Goal: Task Accomplishment & Management: Use online tool/utility

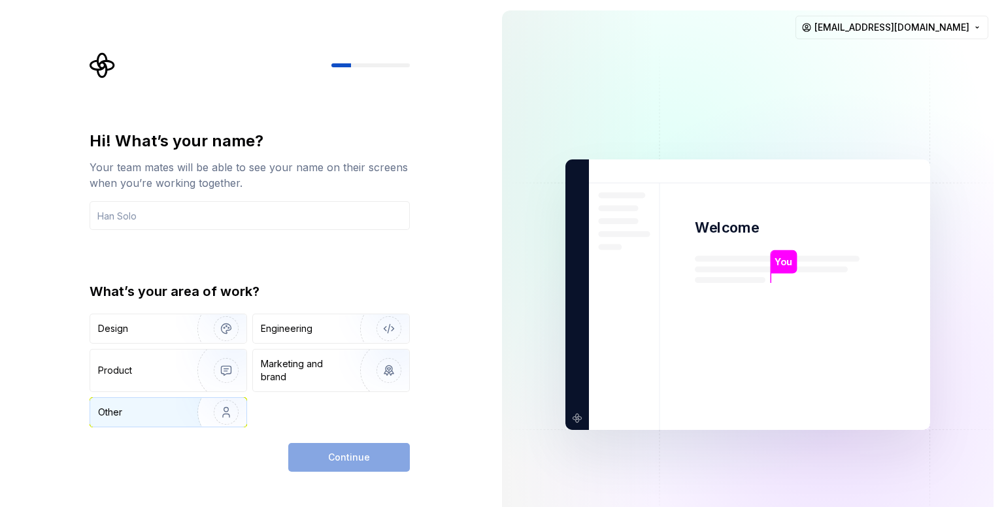
click at [165, 398] on div "Other" at bounding box center [168, 412] width 156 height 29
click at [312, 453] on div "Continue" at bounding box center [349, 457] width 122 height 29
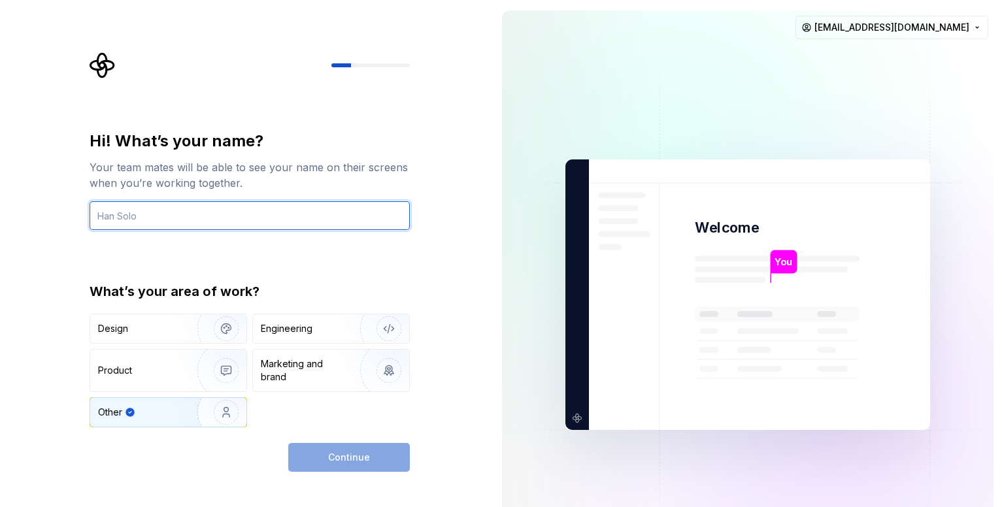
click at [154, 223] on input "text" at bounding box center [250, 215] width 320 height 29
type input "mppatelelectric@gmail.com"
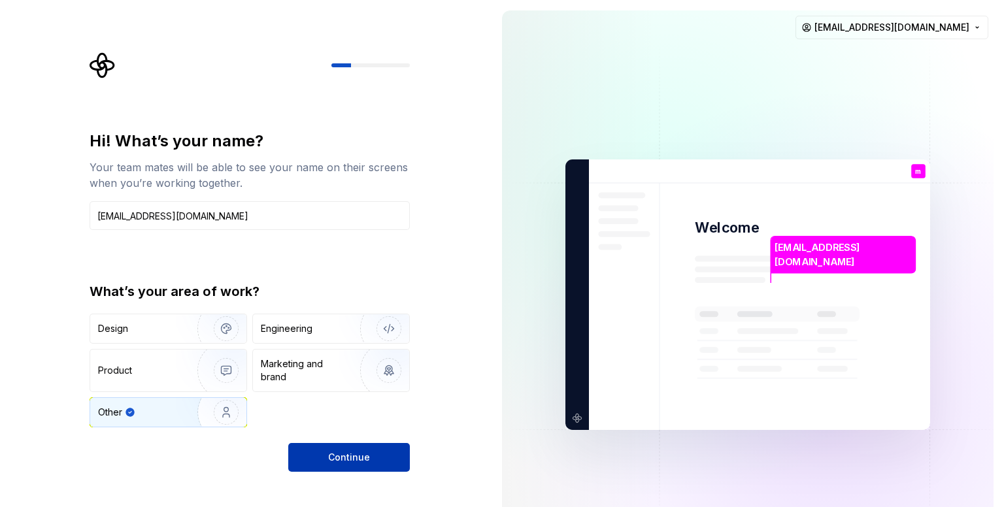
click at [302, 455] on button "Continue" at bounding box center [349, 457] width 122 height 29
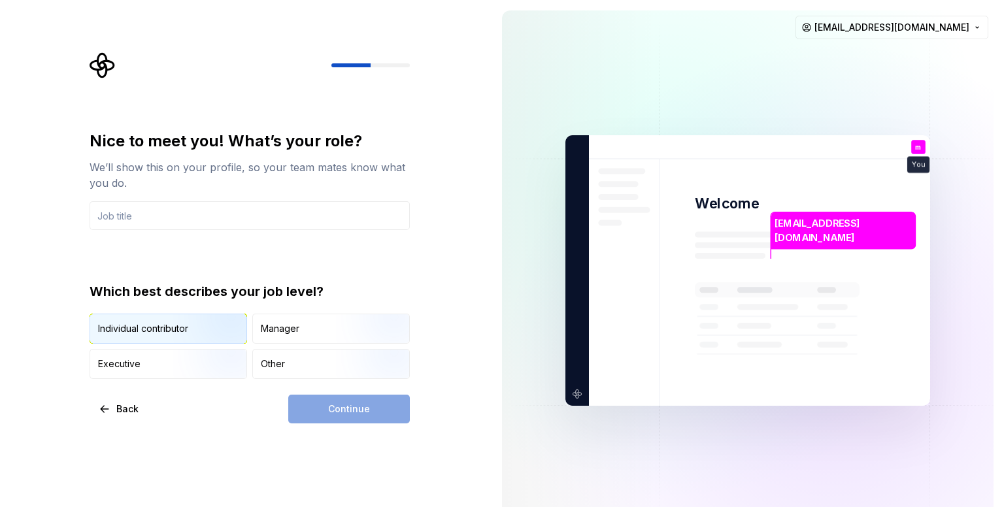
click at [200, 338] on img "button" at bounding box center [215, 345] width 84 height 88
click at [314, 401] on div "Continue" at bounding box center [349, 409] width 122 height 29
click at [280, 322] on div "Manager" at bounding box center [280, 328] width 39 height 13
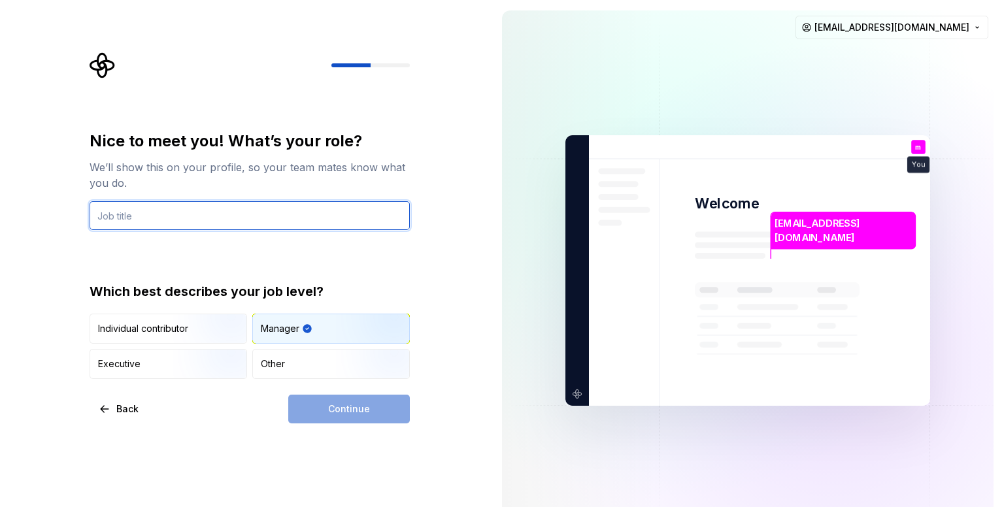
click at [206, 205] on input "text" at bounding box center [250, 215] width 320 height 29
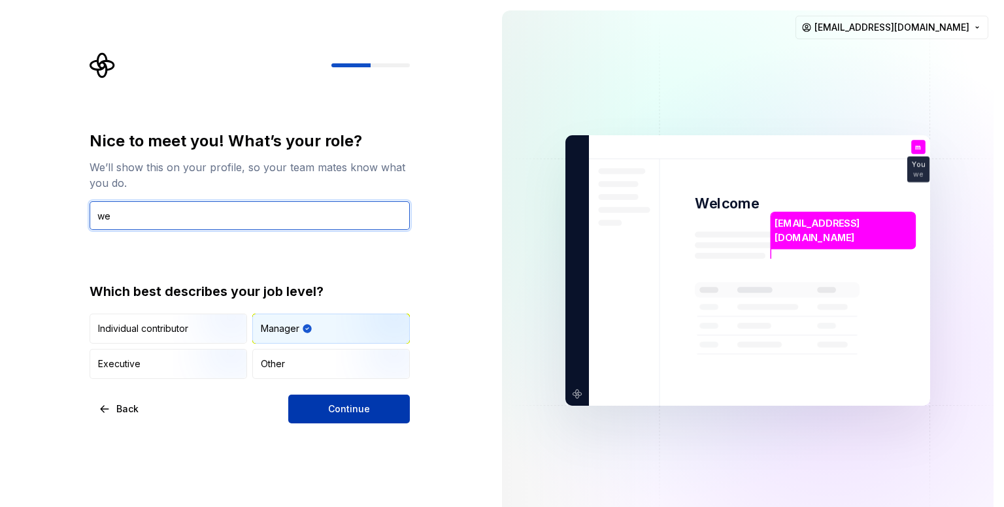
type input "we"
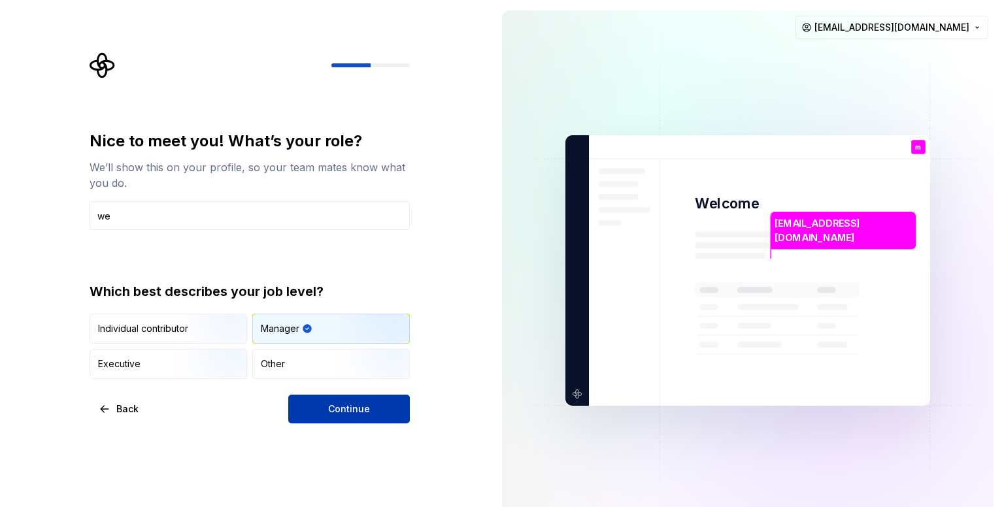
click at [322, 406] on button "Continue" at bounding box center [349, 409] width 122 height 29
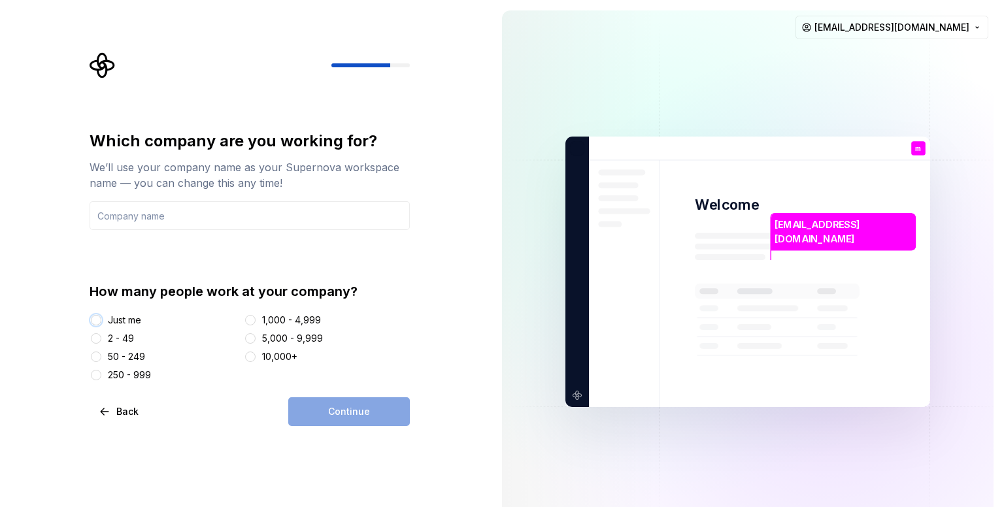
click at [94, 315] on button "Just me" at bounding box center [96, 320] width 10 height 10
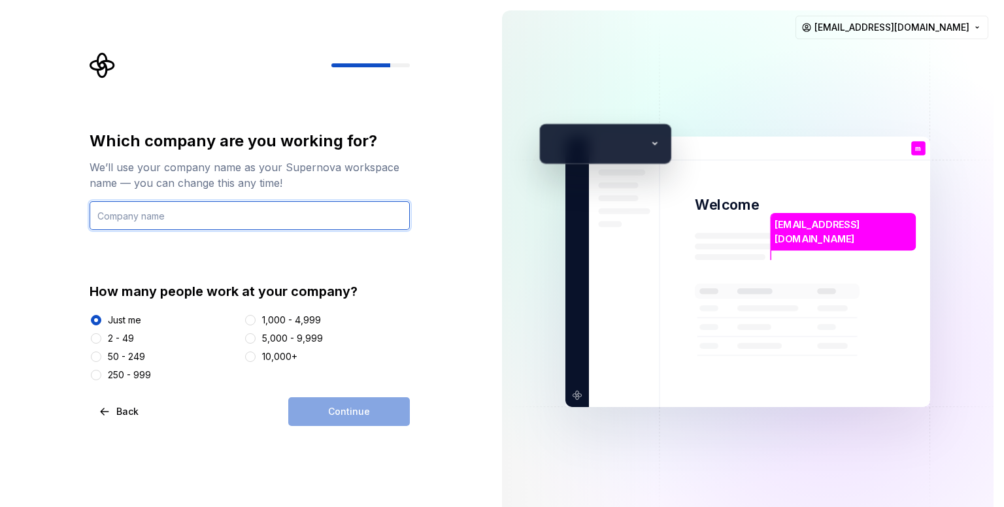
click at [121, 220] on input "text" at bounding box center [250, 215] width 320 height 29
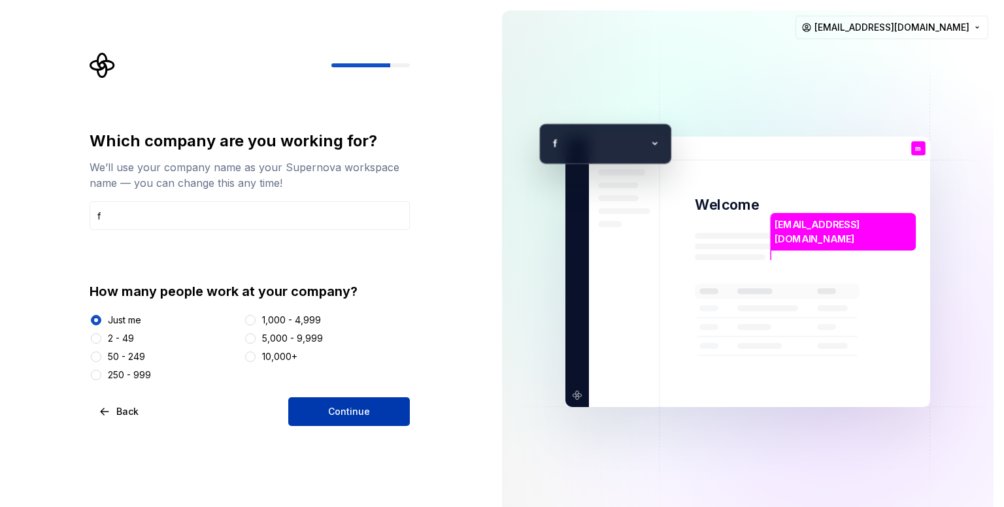
click at [397, 421] on button "Continue" at bounding box center [349, 411] width 122 height 29
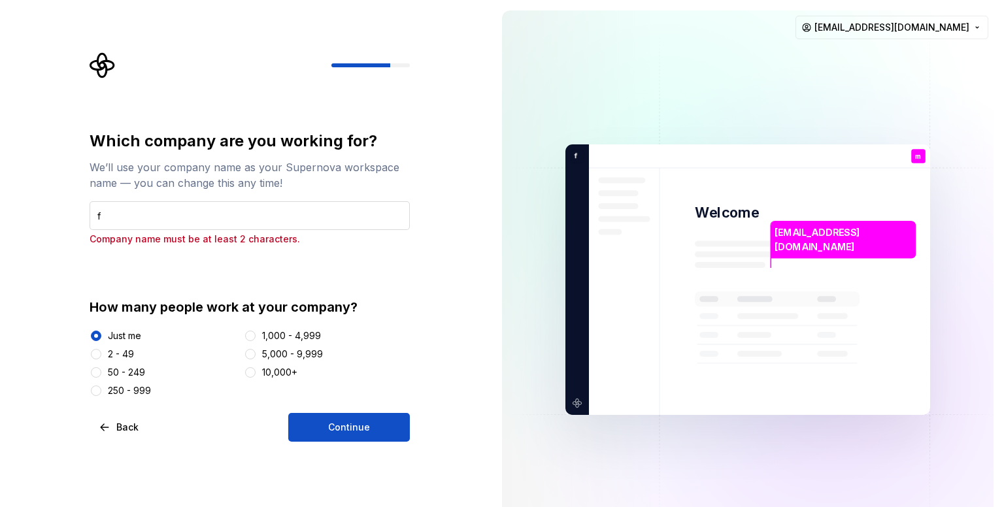
click at [257, 208] on input "f" at bounding box center [250, 215] width 320 height 29
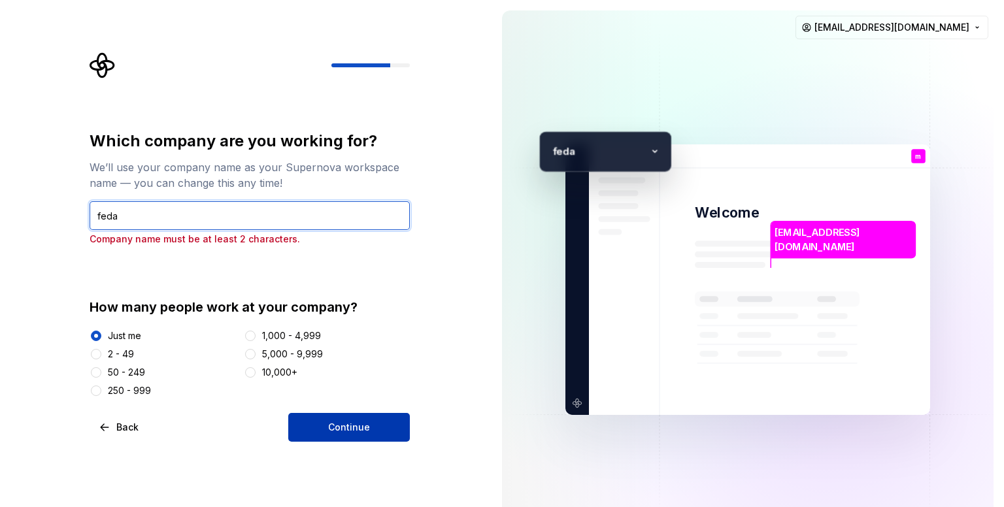
type input "feda"
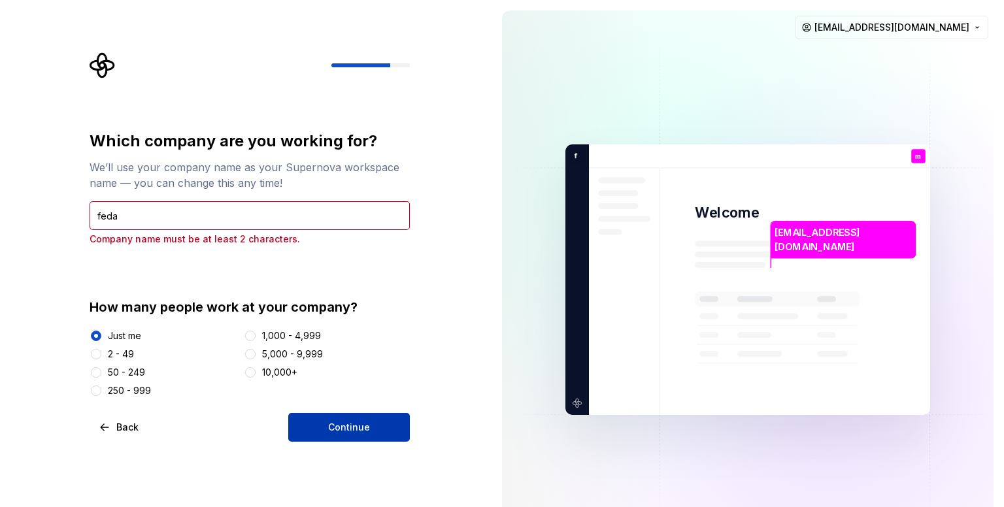
click at [301, 435] on button "Continue" at bounding box center [349, 427] width 122 height 29
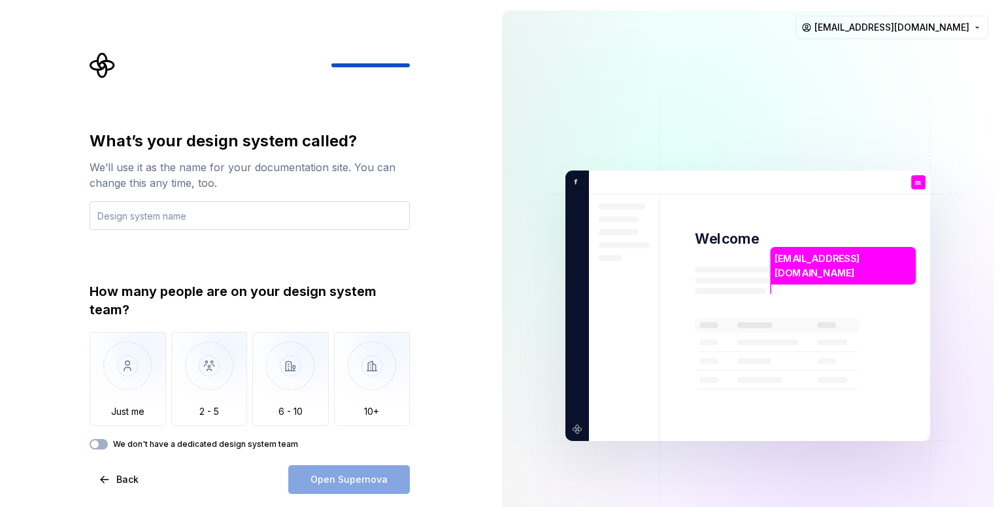
drag, startPoint x: 252, startPoint y: 209, endPoint x: 257, endPoint y: 201, distance: 9.1
click at [251, 209] on input "text" at bounding box center [250, 215] width 320 height 29
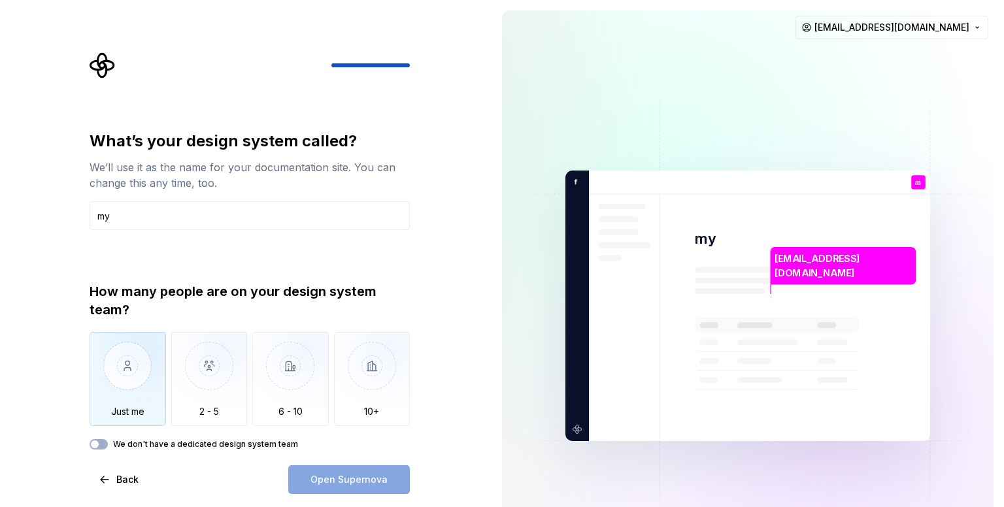
type input "my"
click at [157, 395] on img "button" at bounding box center [128, 376] width 76 height 88
click at [301, 470] on button "Open Supernova" at bounding box center [349, 479] width 122 height 29
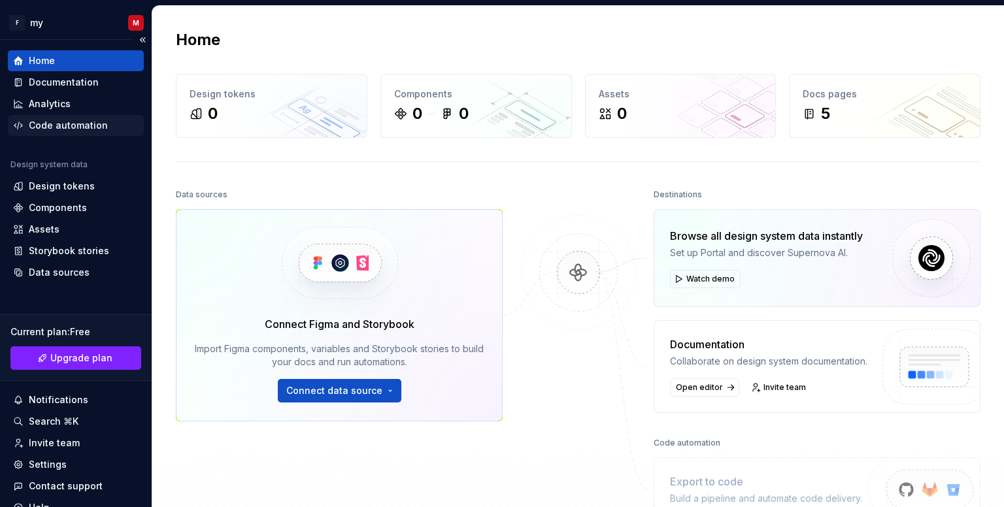
click at [66, 116] on div "Code automation" at bounding box center [76, 125] width 136 height 21
click at [78, 129] on div "Code automation" at bounding box center [68, 125] width 79 height 13
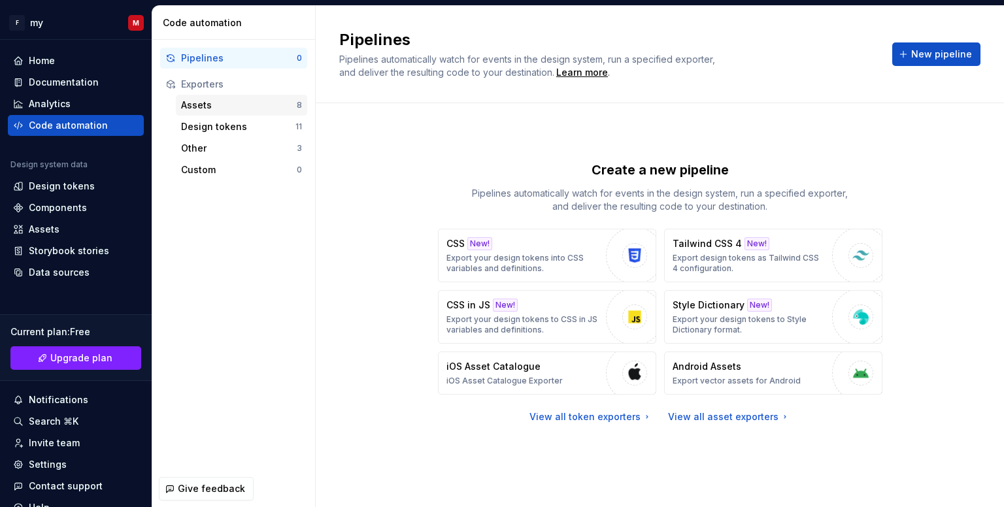
click at [206, 108] on div "Assets" at bounding box center [239, 105] width 116 height 13
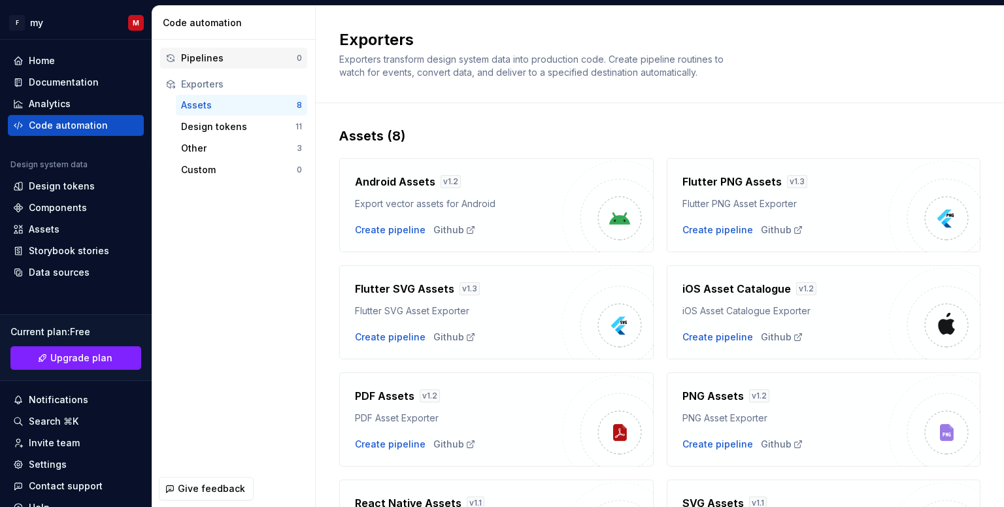
click at [205, 56] on div "Pipelines" at bounding box center [239, 58] width 116 height 13
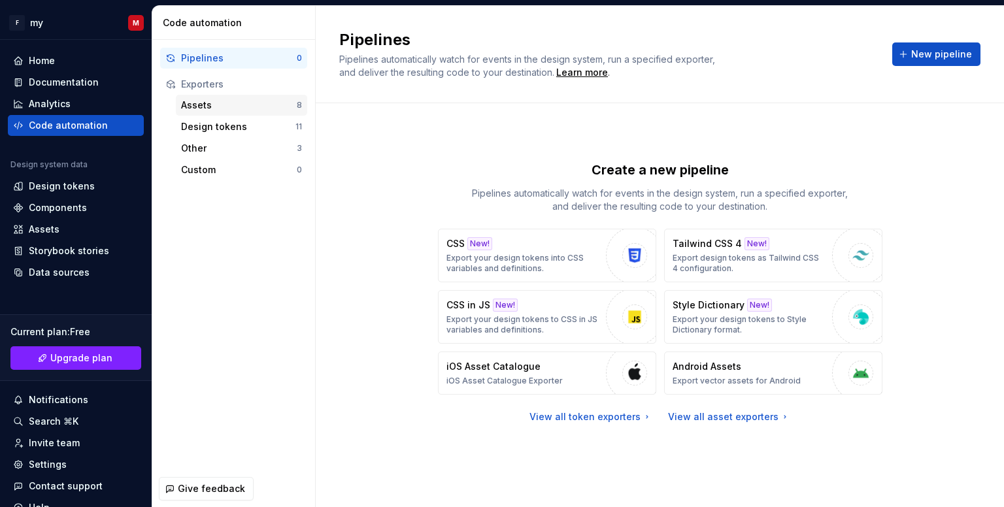
click at [235, 100] on div "Assets" at bounding box center [239, 105] width 116 height 13
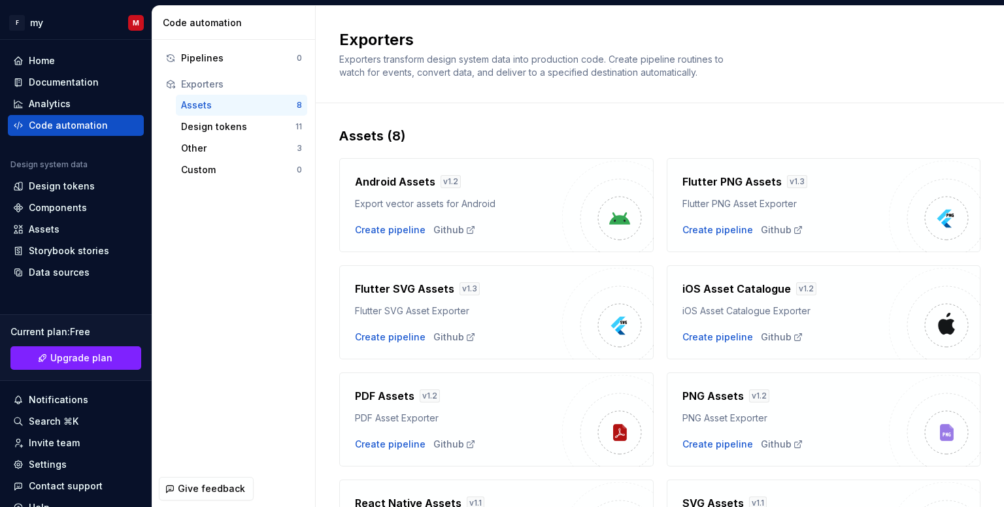
click at [501, 218] on div "Android Assets v 1.2 Export vector assets for Android Create pipeline Github" at bounding box center [458, 205] width 207 height 63
click at [396, 206] on div "Export vector assets for Android" at bounding box center [458, 203] width 207 height 13
click at [465, 230] on icon at bounding box center [470, 230] width 10 height 10
